Goal: Task Accomplishment & Management: Manage account settings

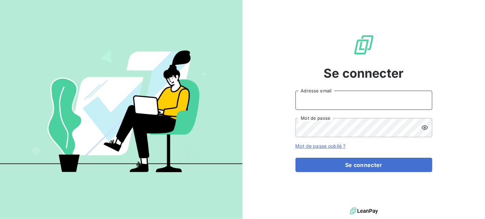
click at [336, 102] on input "Adresse email" at bounding box center [364, 100] width 137 height 19
type input "[EMAIL_ADDRESS][DOMAIN_NAME]"
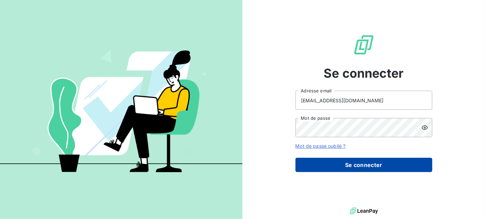
click at [367, 166] on button "Se connecter" at bounding box center [364, 165] width 137 height 14
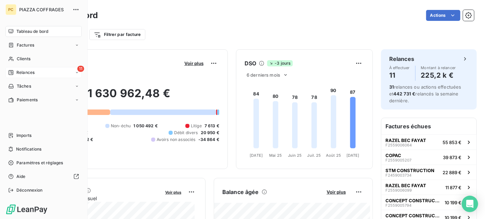
click at [21, 71] on span "Relances" at bounding box center [25, 73] width 18 height 6
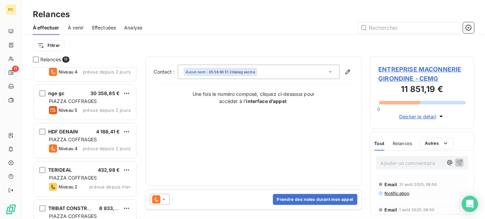
scroll to position [205, 0]
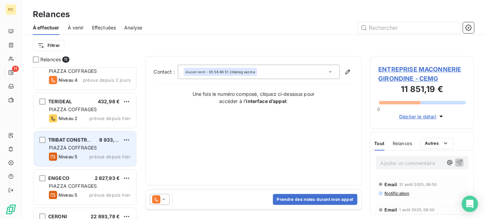
click at [72, 143] on div "TRIBAT CONSTRUCTION 8 933,75 € PIAZZA COFFRAGES Niveau 5 prévue depuis [DATE]" at bounding box center [85, 148] width 102 height 35
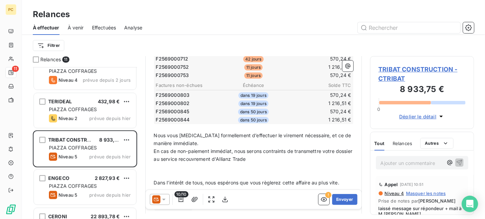
scroll to position [201, 0]
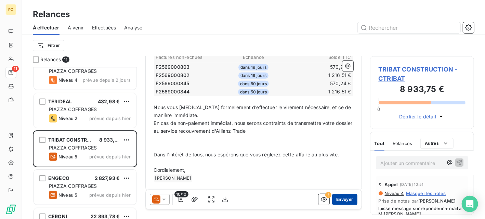
click at [346, 199] on button "Envoyer" at bounding box center [344, 199] width 25 height 11
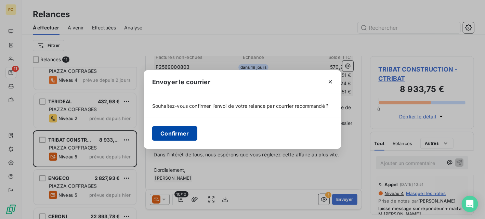
click at [178, 133] on button "Confirmer" at bounding box center [174, 133] width 45 height 14
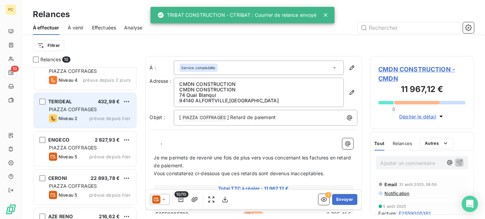
scroll to position [231, 0]
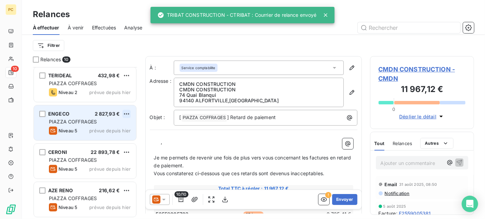
click at [129, 113] on html "PC 10 Relances À effectuer À venir Effectuées Analyse Filtrer Relances 10 HDF D…" at bounding box center [242, 109] width 485 height 219
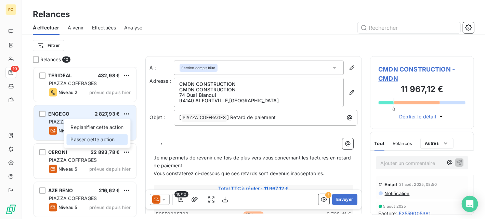
click at [109, 140] on div "Passer cette action" at bounding box center [96, 139] width 61 height 11
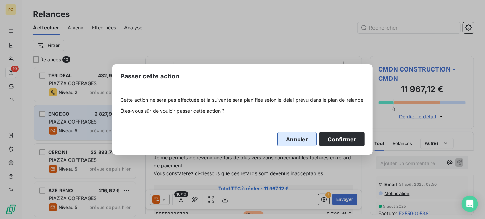
drag, startPoint x: 345, startPoint y: 139, endPoint x: 316, endPoint y: 138, distance: 28.8
click at [345, 139] on button "Confirmer" at bounding box center [342, 139] width 45 height 14
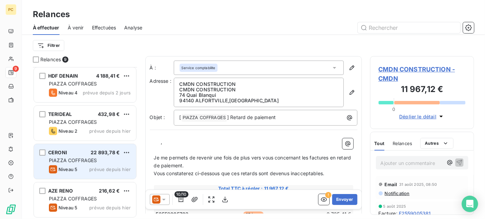
scroll to position [193, 0]
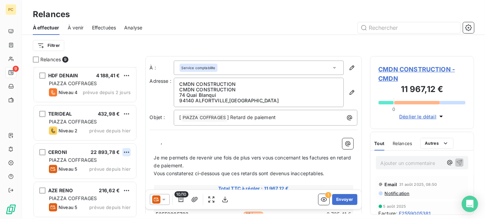
click at [126, 151] on html "PC 9 Relances À effectuer À venir Effectuées Analyse Filtrer Relances 9 nge gc …" at bounding box center [242, 109] width 485 height 219
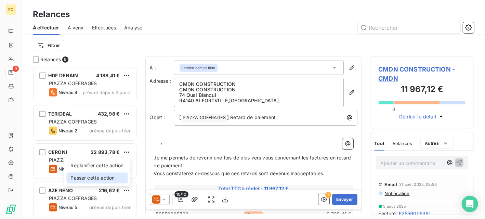
click at [112, 178] on div "Passer cette action" at bounding box center [96, 178] width 61 height 11
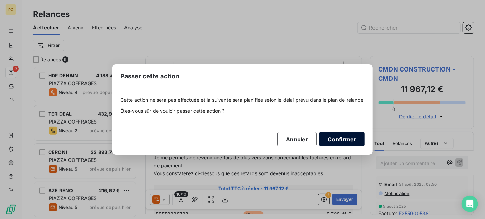
click at [356, 139] on button "Confirmer" at bounding box center [342, 139] width 45 height 14
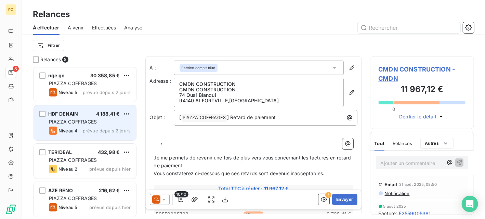
scroll to position [155, 0]
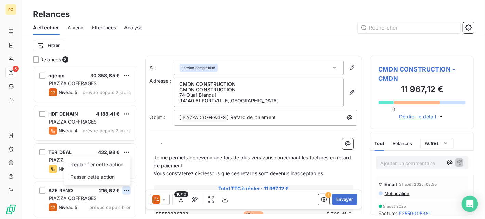
click at [128, 190] on html "PC 8 Relances À effectuer À venir Effectuées Analyse Filtrer Relances 8 RAZEL B…" at bounding box center [242, 109] width 485 height 219
click at [113, 177] on div "Passer cette action" at bounding box center [96, 177] width 61 height 11
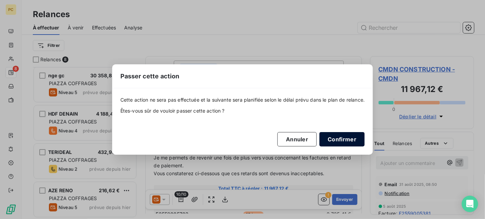
click at [337, 141] on button "Confirmer" at bounding box center [342, 139] width 45 height 14
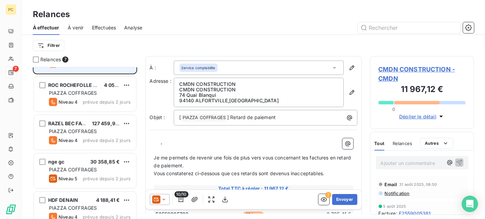
scroll to position [116, 0]
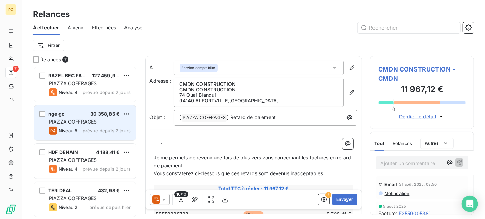
click at [83, 117] on div "nge gc 30 358,85 € PIAZZA COFFRAGES Niveau 5 prévue depuis 2 jours" at bounding box center [85, 122] width 102 height 35
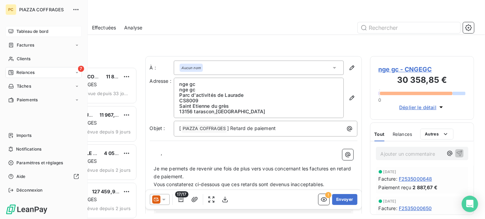
click at [18, 31] on span "Tableau de bord" at bounding box center [32, 31] width 32 height 6
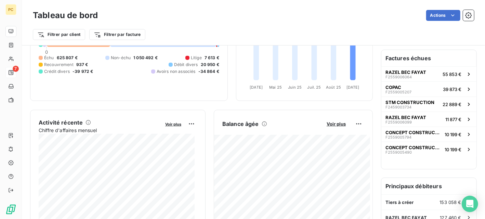
scroll to position [137, 0]
